Goal: Transaction & Acquisition: Obtain resource

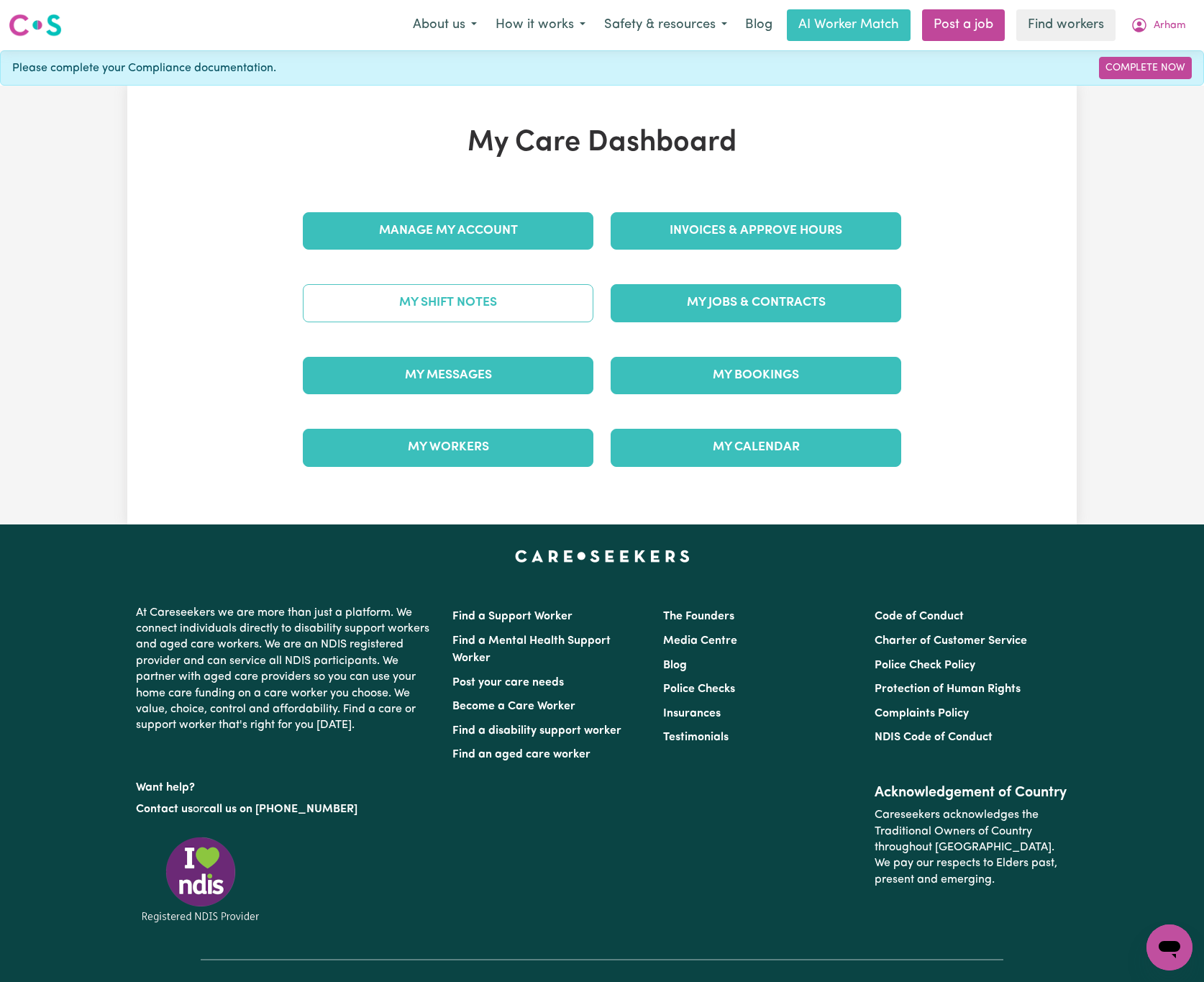
click at [558, 315] on link "My Shift Notes" at bounding box center [448, 302] width 291 height 37
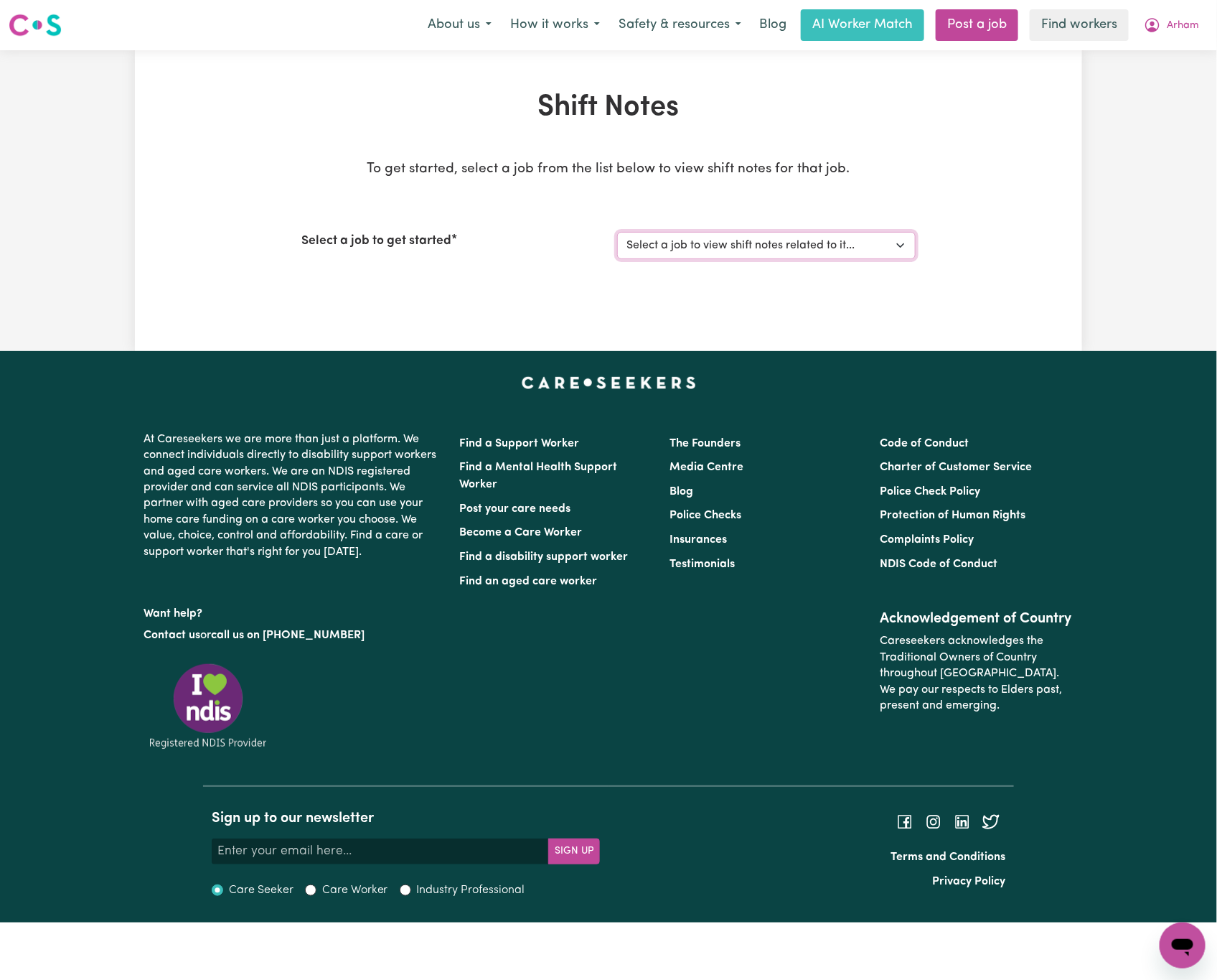
click at [655, 249] on select "Select a job to view shift notes related to it... [DEMOGRAPHIC_DATA] Support Wo…" at bounding box center [766, 245] width 298 height 27
select select "14341"
click at [617, 232] on select "Select a job to view shift notes related to it... [DEMOGRAPHIC_DATA] Support Wo…" at bounding box center [766, 245] width 298 height 27
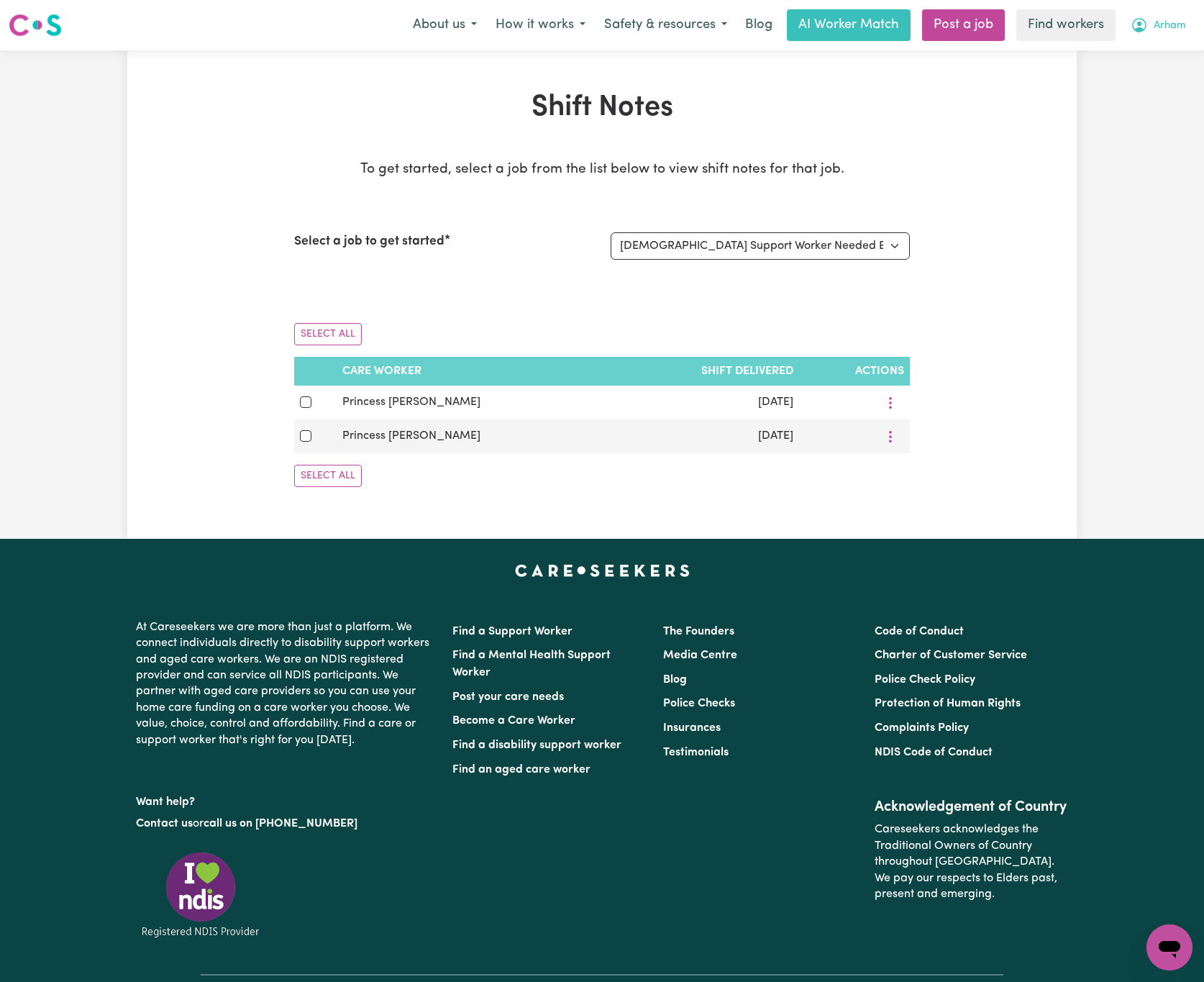
click at [1159, 24] on span "Arham" at bounding box center [1169, 26] width 32 height 16
click at [1174, 58] on link "My Dashboard" at bounding box center [1137, 56] width 114 height 27
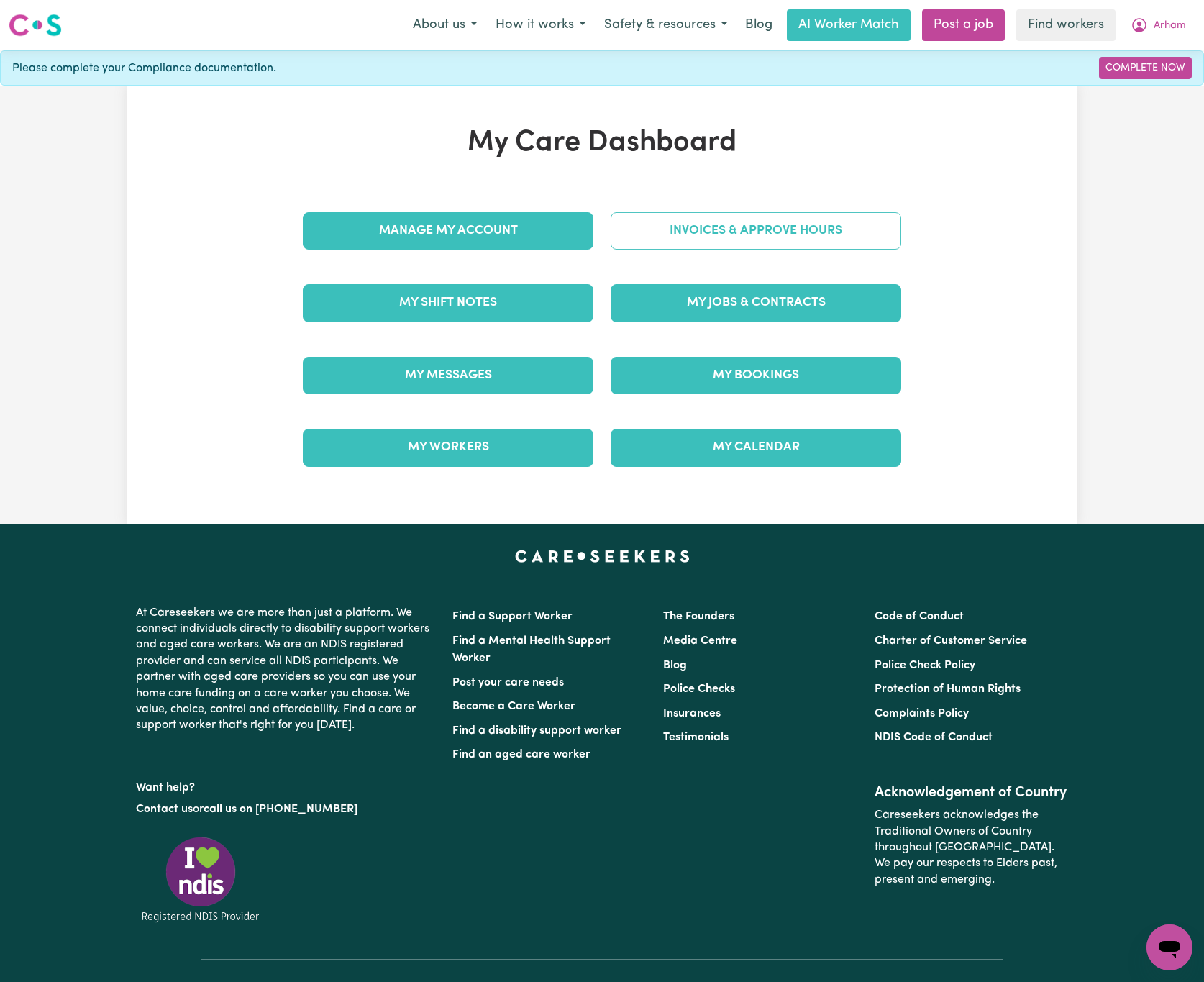
click at [867, 238] on link "Invoices & Approve Hours" at bounding box center [756, 231] width 291 height 37
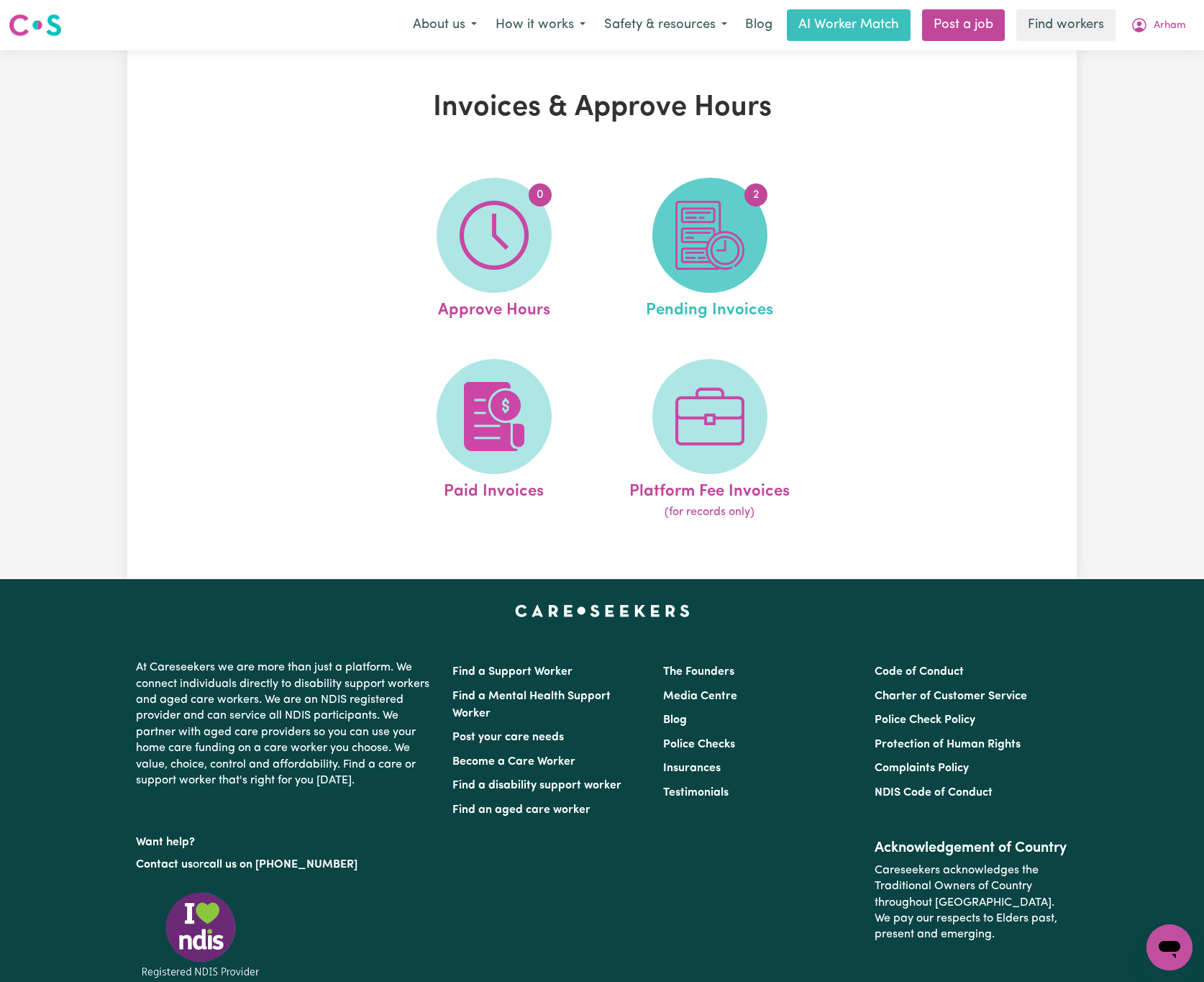
click at [684, 262] on img at bounding box center [710, 235] width 69 height 69
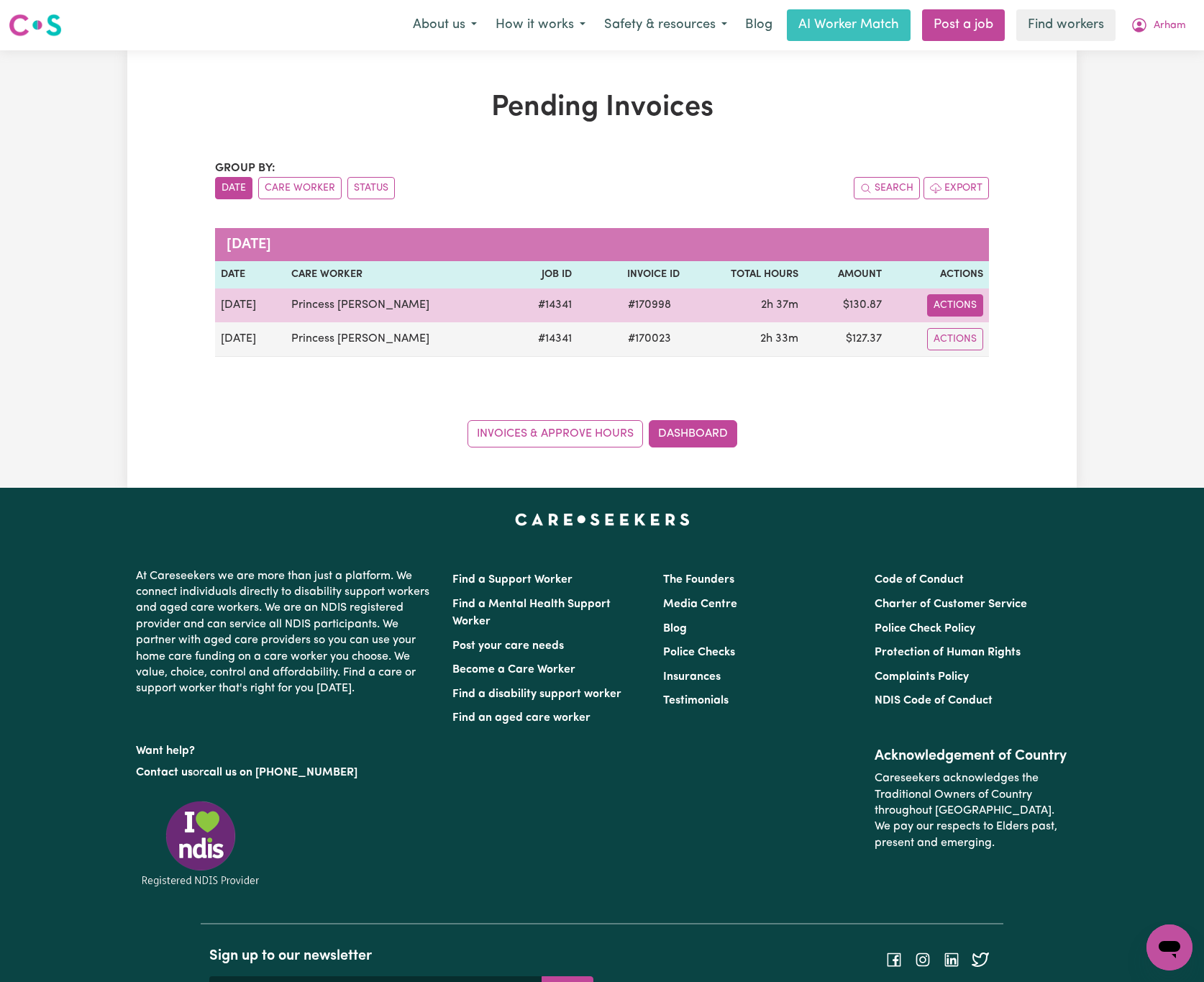
click at [974, 310] on button "Actions" at bounding box center [955, 306] width 56 height 23
click at [982, 329] on link "Download Invoice" at bounding box center [998, 339] width 131 height 29
